Goal: Entertainment & Leisure: Consume media (video, audio)

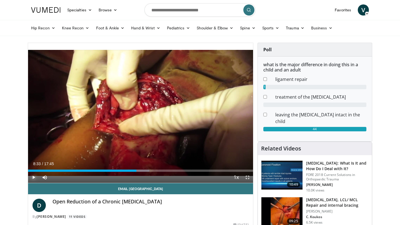
click at [34, 177] on span "Video Player" at bounding box center [33, 177] width 11 height 11
click at [248, 178] on span "Video Player" at bounding box center [247, 177] width 11 height 11
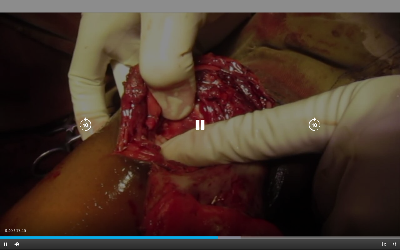
click at [199, 125] on icon "Video Player" at bounding box center [200, 125] width 16 height 16
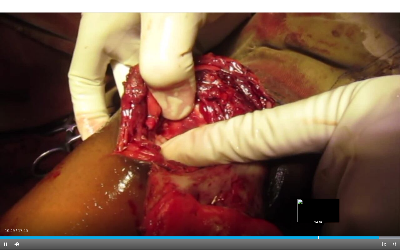
click at [318, 225] on div "Progress Bar" at bounding box center [318, 237] width 1 height 2
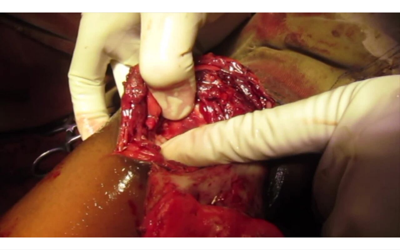
click at [340, 225] on video-js "**********" at bounding box center [200, 125] width 400 height 250
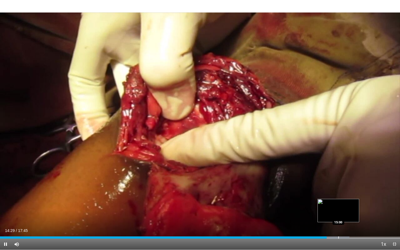
click at [338, 225] on div "Progress Bar" at bounding box center [338, 237] width 1 height 2
click at [5, 225] on span "Video Player" at bounding box center [5, 244] width 11 height 11
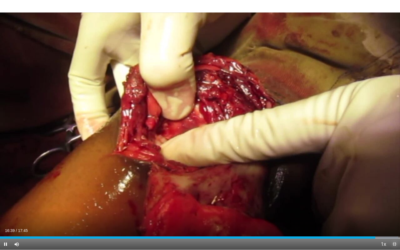
click at [393, 225] on span "Video Player" at bounding box center [394, 244] width 11 height 11
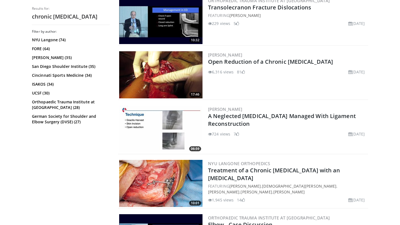
scroll to position [310, 0]
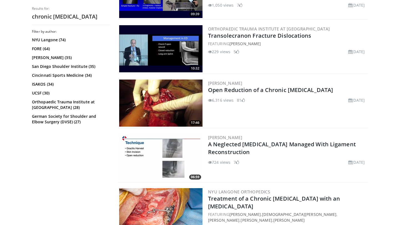
click at [149, 161] on img at bounding box center [160, 157] width 83 height 47
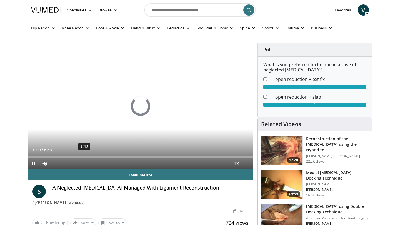
click at [84, 158] on div "1:43" at bounding box center [84, 157] width 1 height 2
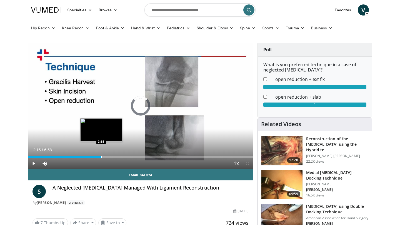
click at [101, 155] on div "Loaded : 33.47% 1:45 2:15" at bounding box center [140, 155] width 225 height 5
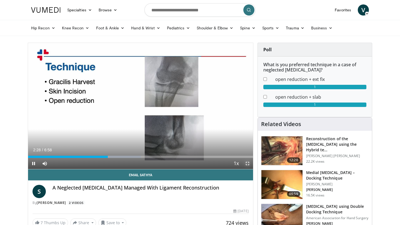
click at [247, 163] on span "Video Player" at bounding box center [247, 163] width 11 height 11
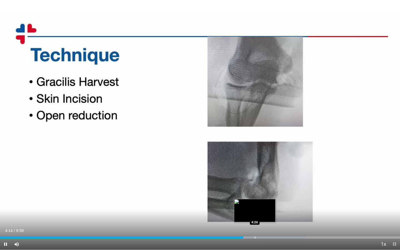
click at [255, 225] on div "Progress Bar" at bounding box center [255, 237] width 1 height 2
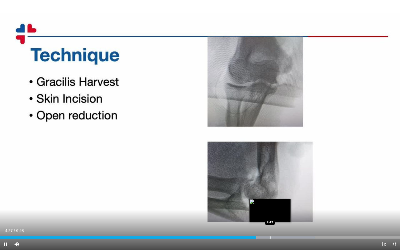
click at [270, 225] on div "Progress Bar" at bounding box center [270, 237] width 1 height 2
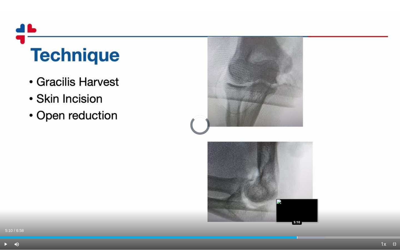
click at [297, 225] on div "Progress Bar" at bounding box center [297, 237] width 1 height 2
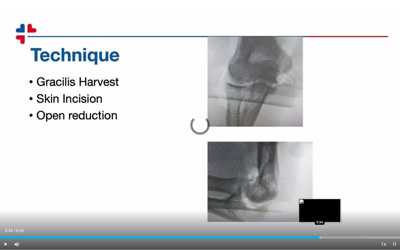
click at [319, 225] on div "Loaded : 90.68% 5:17 5:34" at bounding box center [200, 235] width 400 height 5
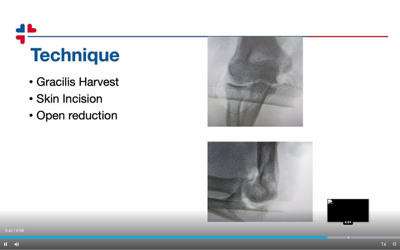
click at [348, 225] on div "Progress Bar" at bounding box center [348, 237] width 1 height 2
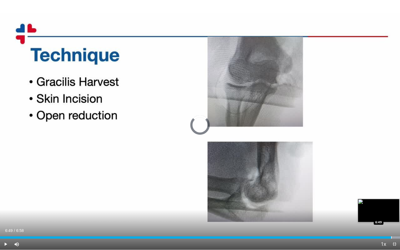
click at [391, 225] on div "Progress Bar" at bounding box center [391, 237] width 1 height 2
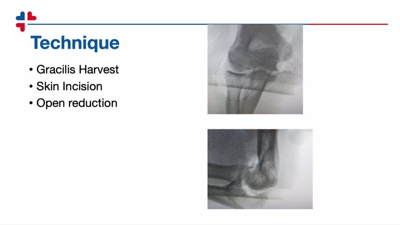
scroll to position [88, 0]
